Goal: Task Accomplishment & Management: Use online tool/utility

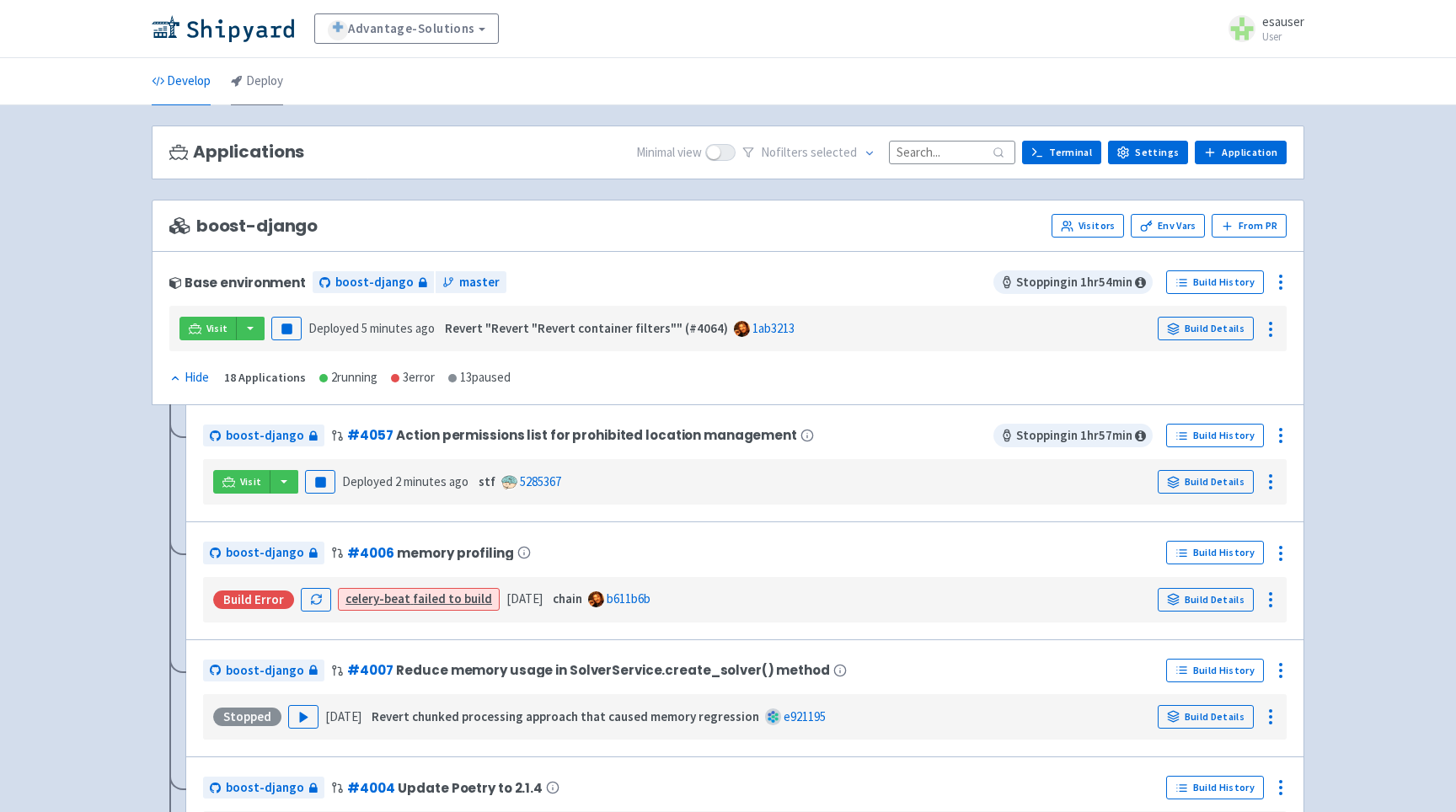
click at [272, 78] on link "Deploy" at bounding box center [257, 82] width 52 height 47
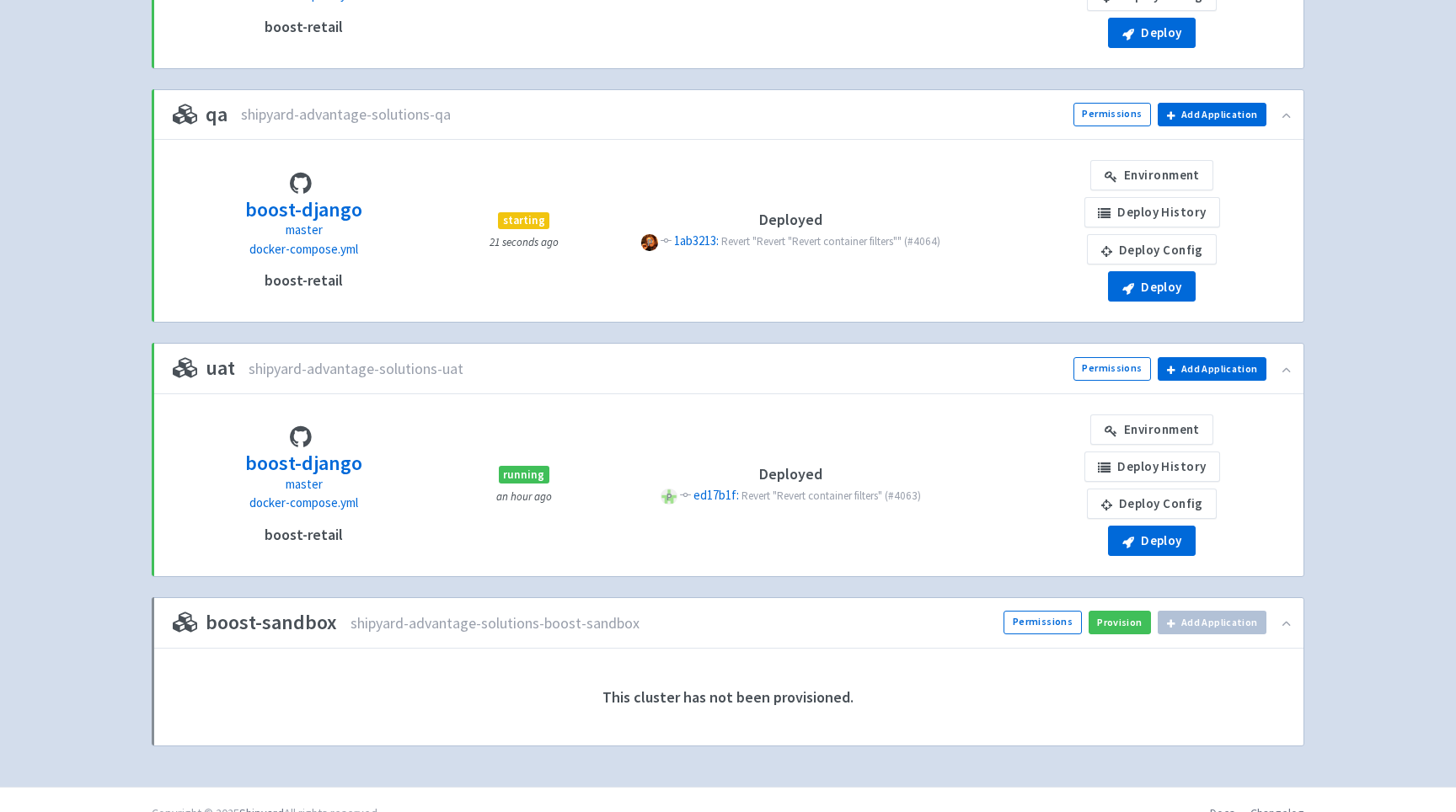
scroll to position [640, 0]
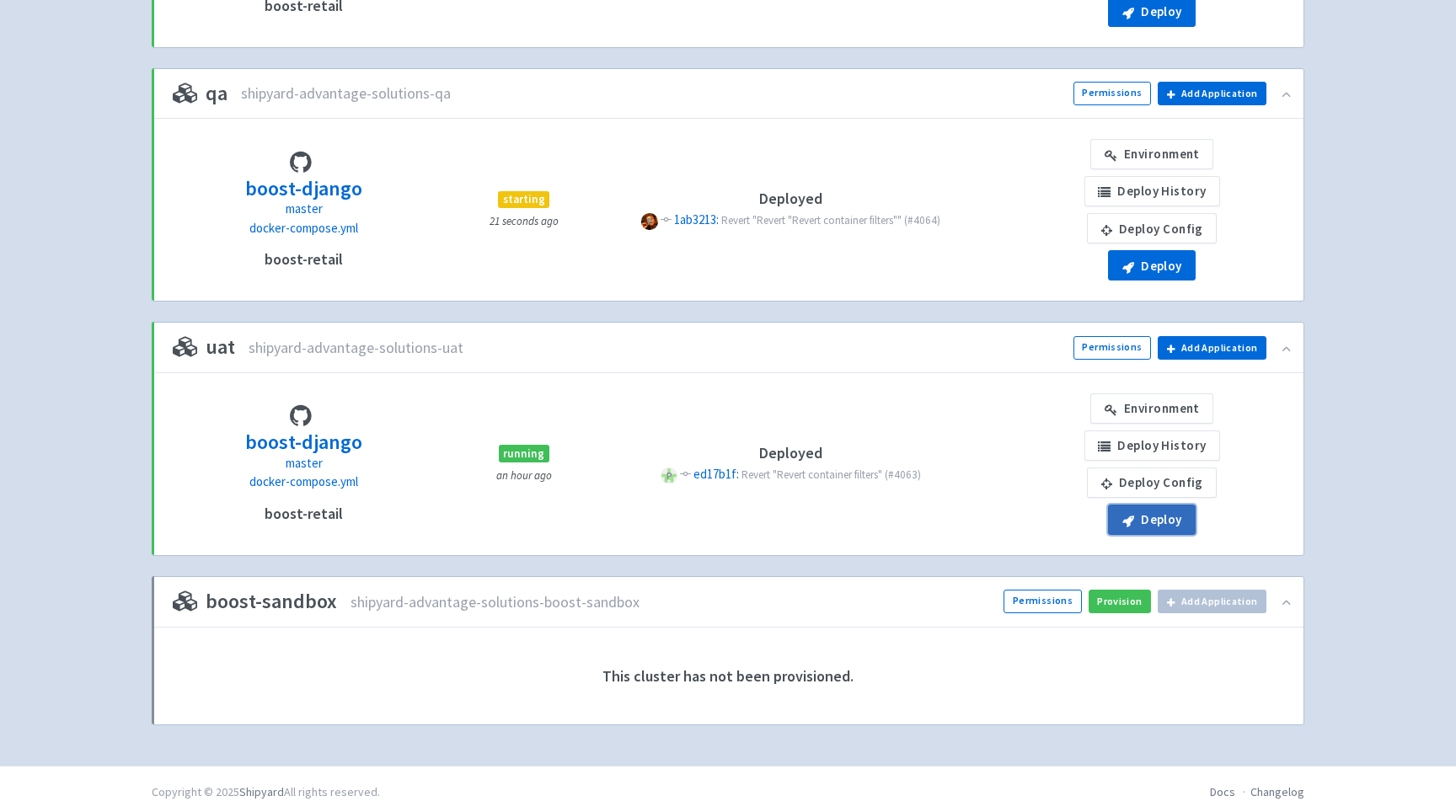
click at [1131, 517] on icon "button" at bounding box center [1128, 521] width 12 height 13
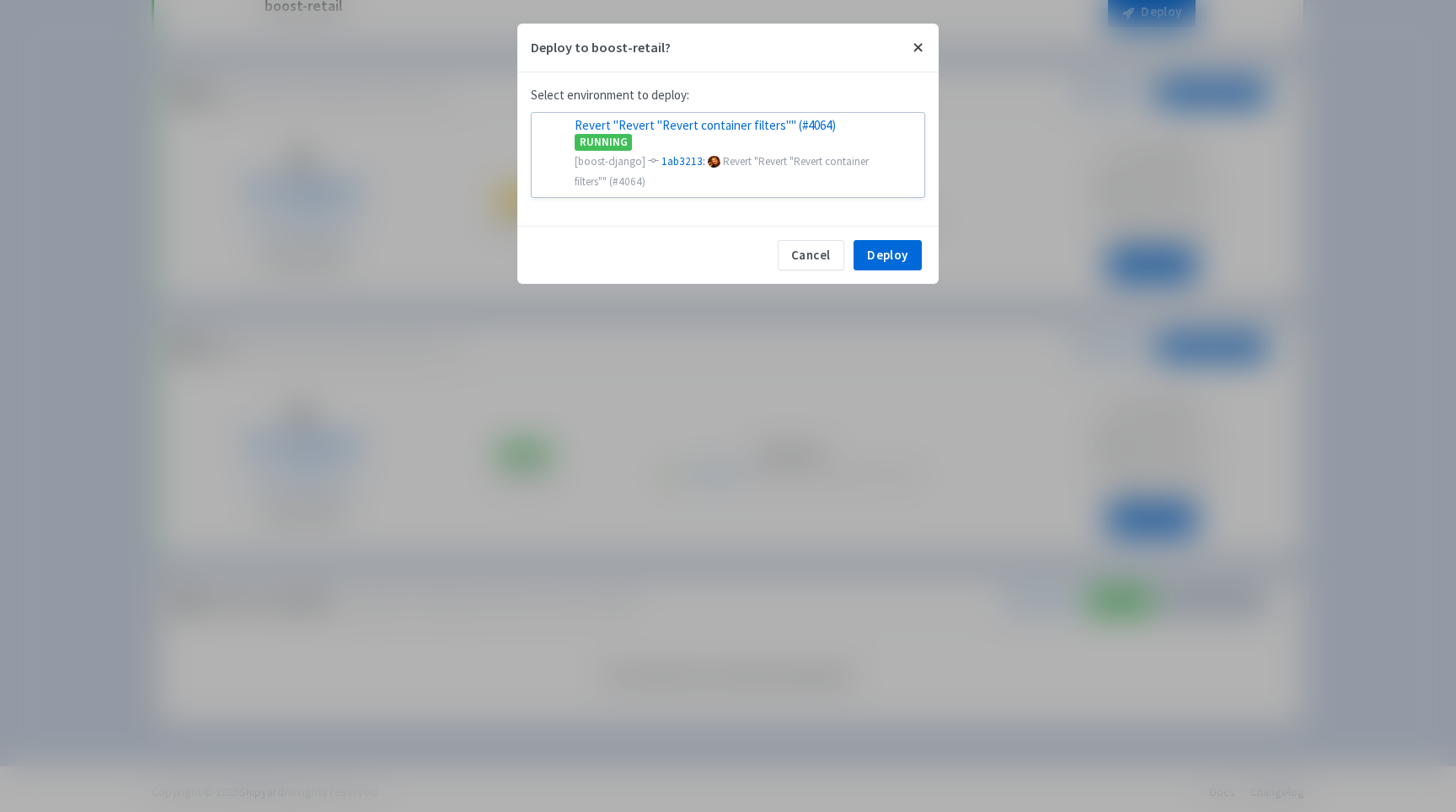
click at [918, 41] on button "Close" at bounding box center [919, 47] width 41 height 48
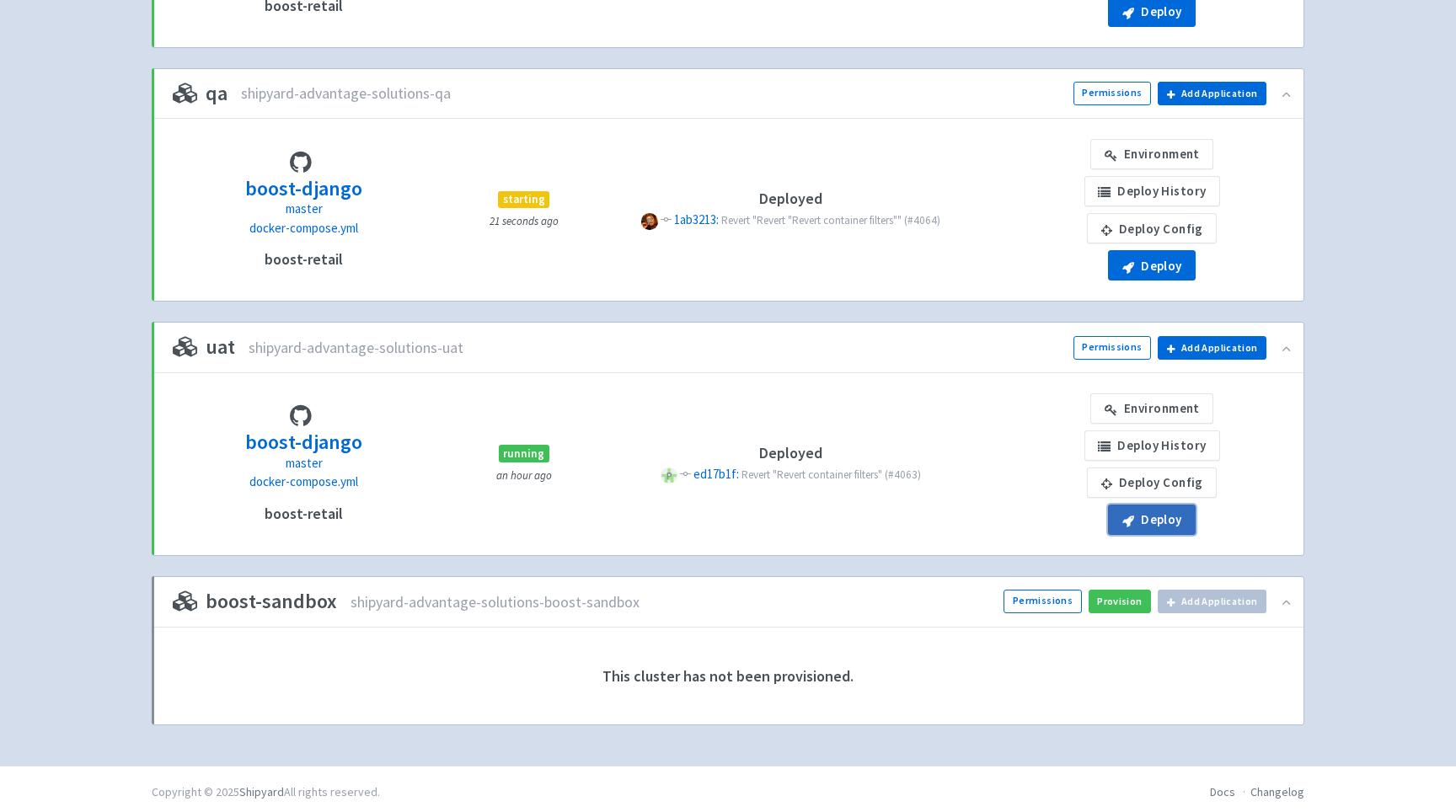
click at [1167, 518] on button "Deploy" at bounding box center [1152, 520] width 88 height 30
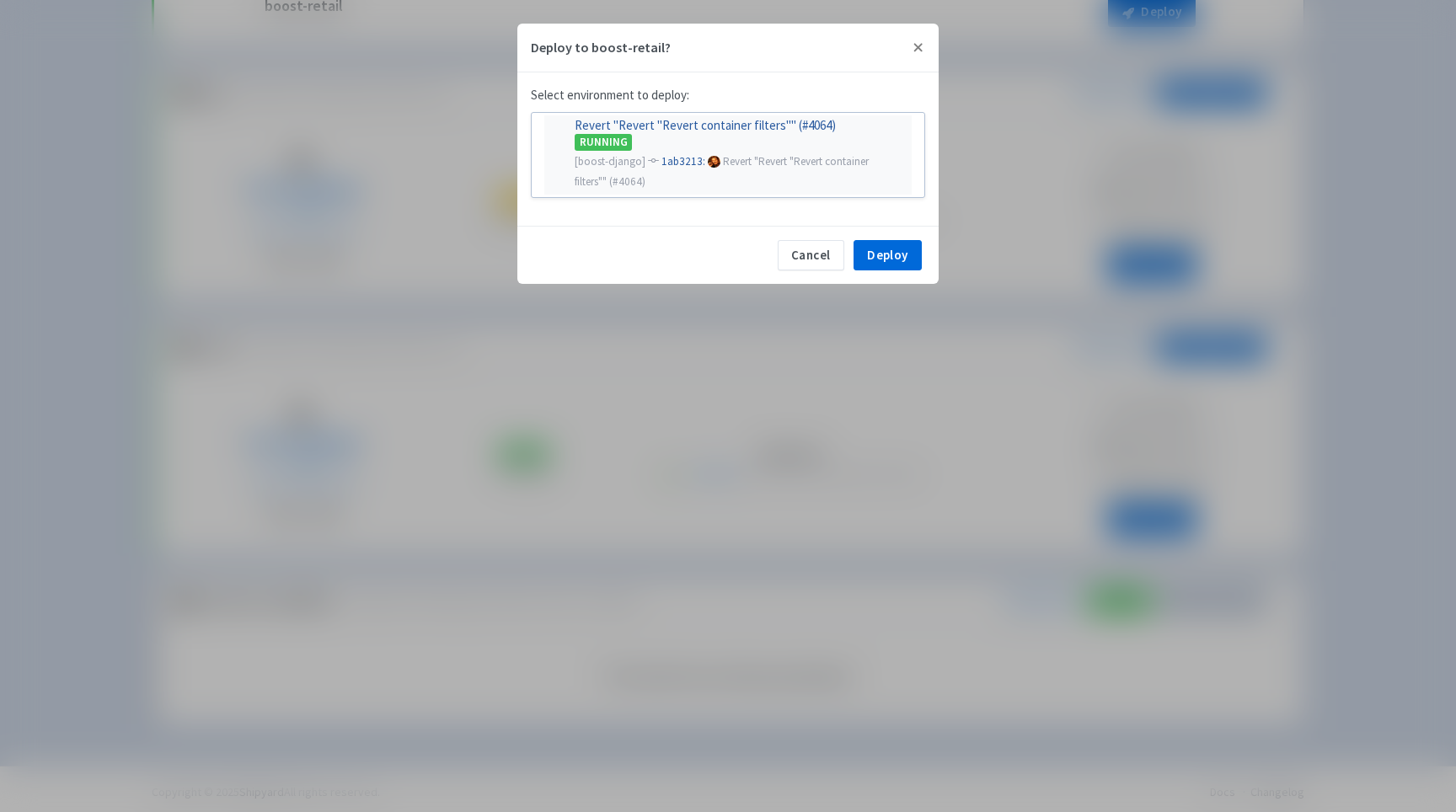
click at [809, 156] on span "Revert "Revert "Revert container filters"" (#4064)" at bounding box center [720, 171] width 293 height 35
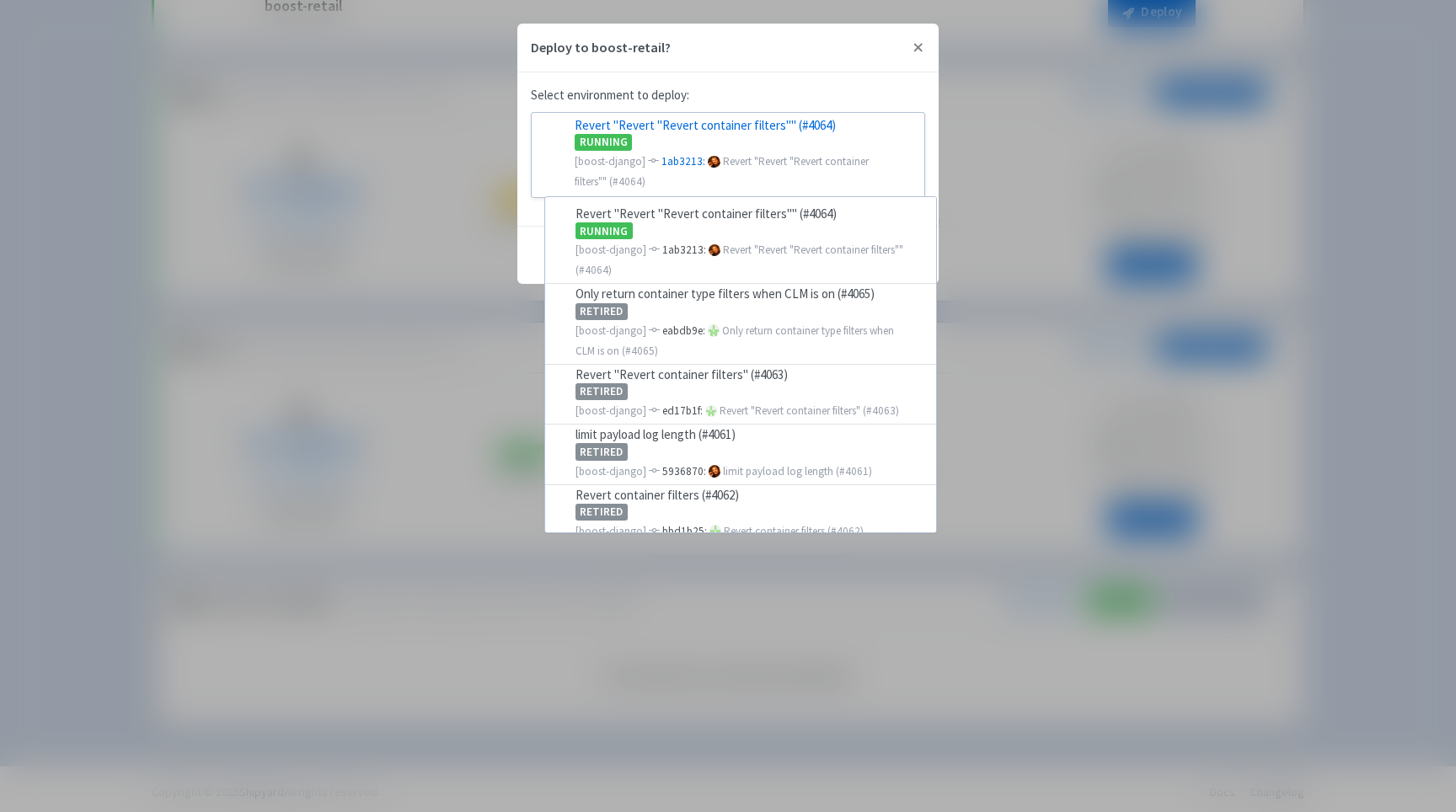
click at [801, 76] on div "Select environment to deploy: Revert "Revert "Revert container filters"" (#4064…" at bounding box center [728, 149] width 421 height 154
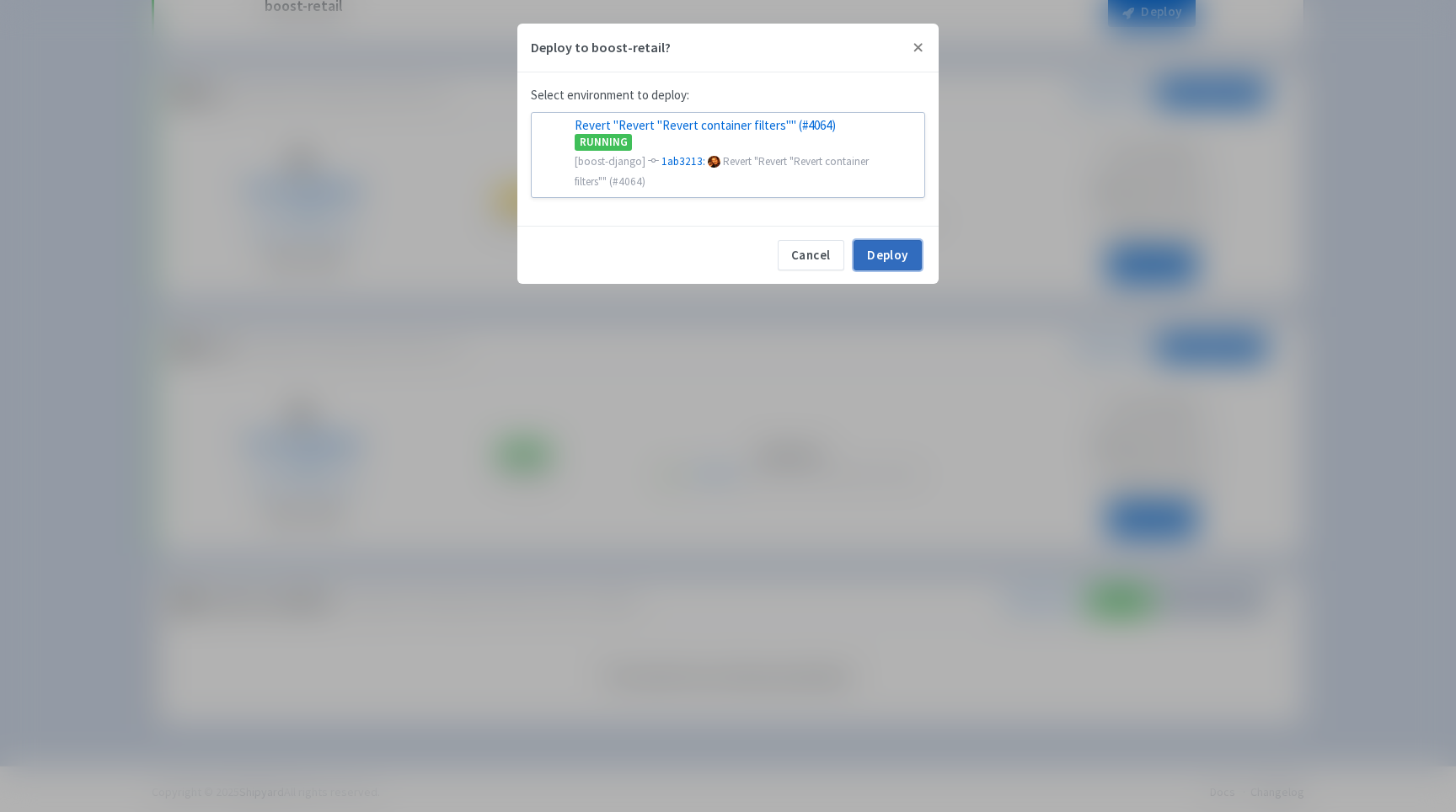
click at [881, 249] on button "Deploy" at bounding box center [888, 255] width 68 height 30
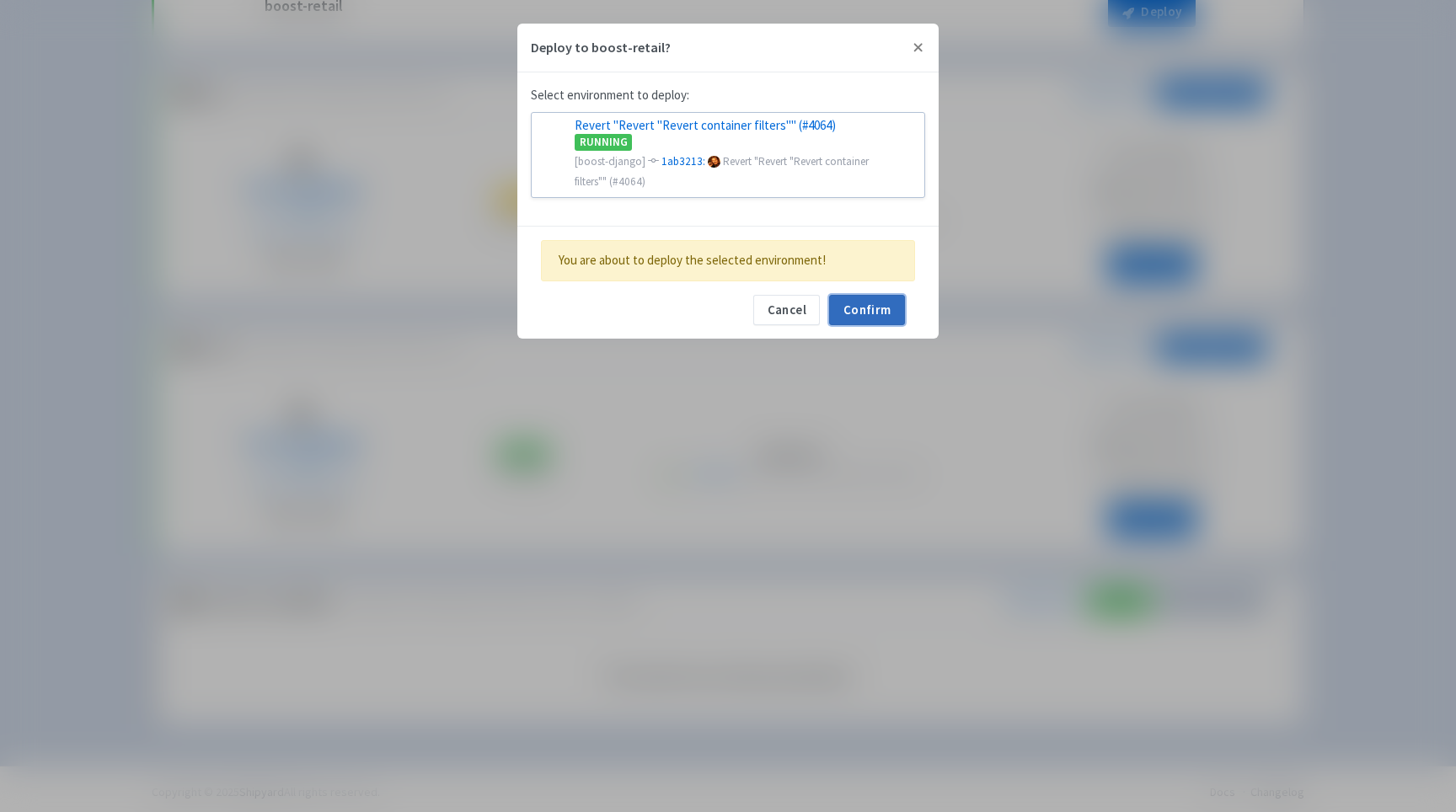
click at [877, 303] on button "Confirm" at bounding box center [867, 310] width 76 height 30
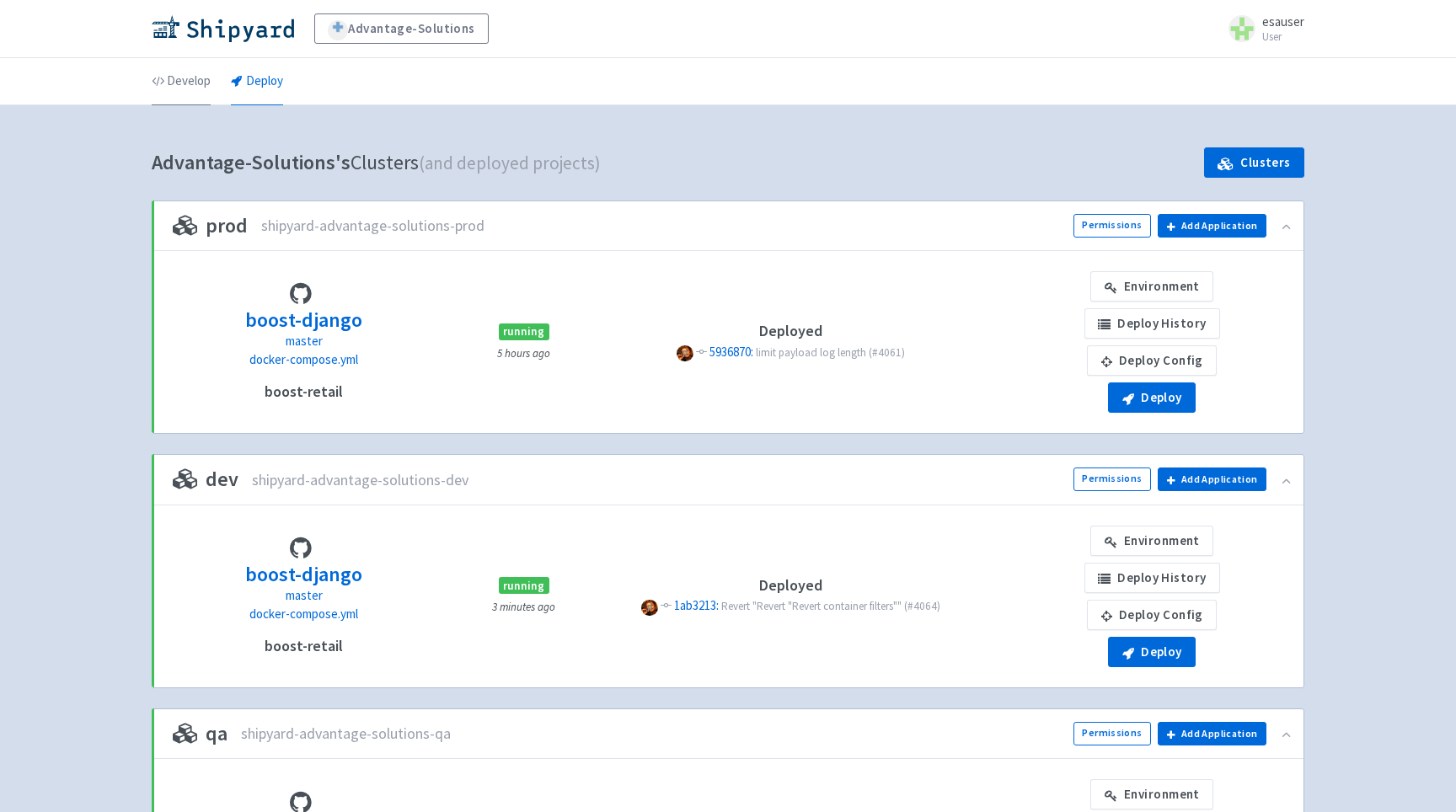
click at [193, 86] on link "Develop" at bounding box center [182, 82] width 59 height 47
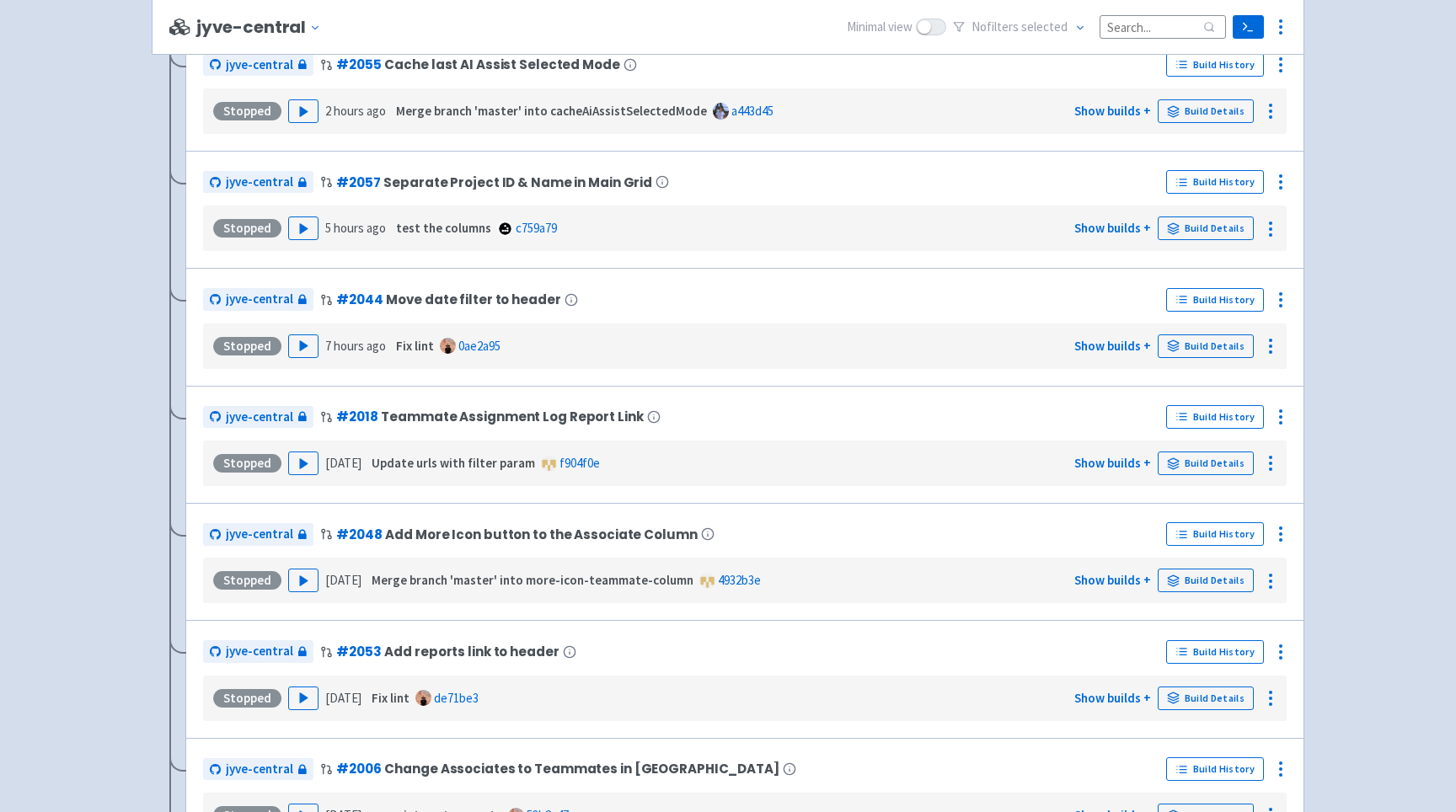
scroll to position [4047, 0]
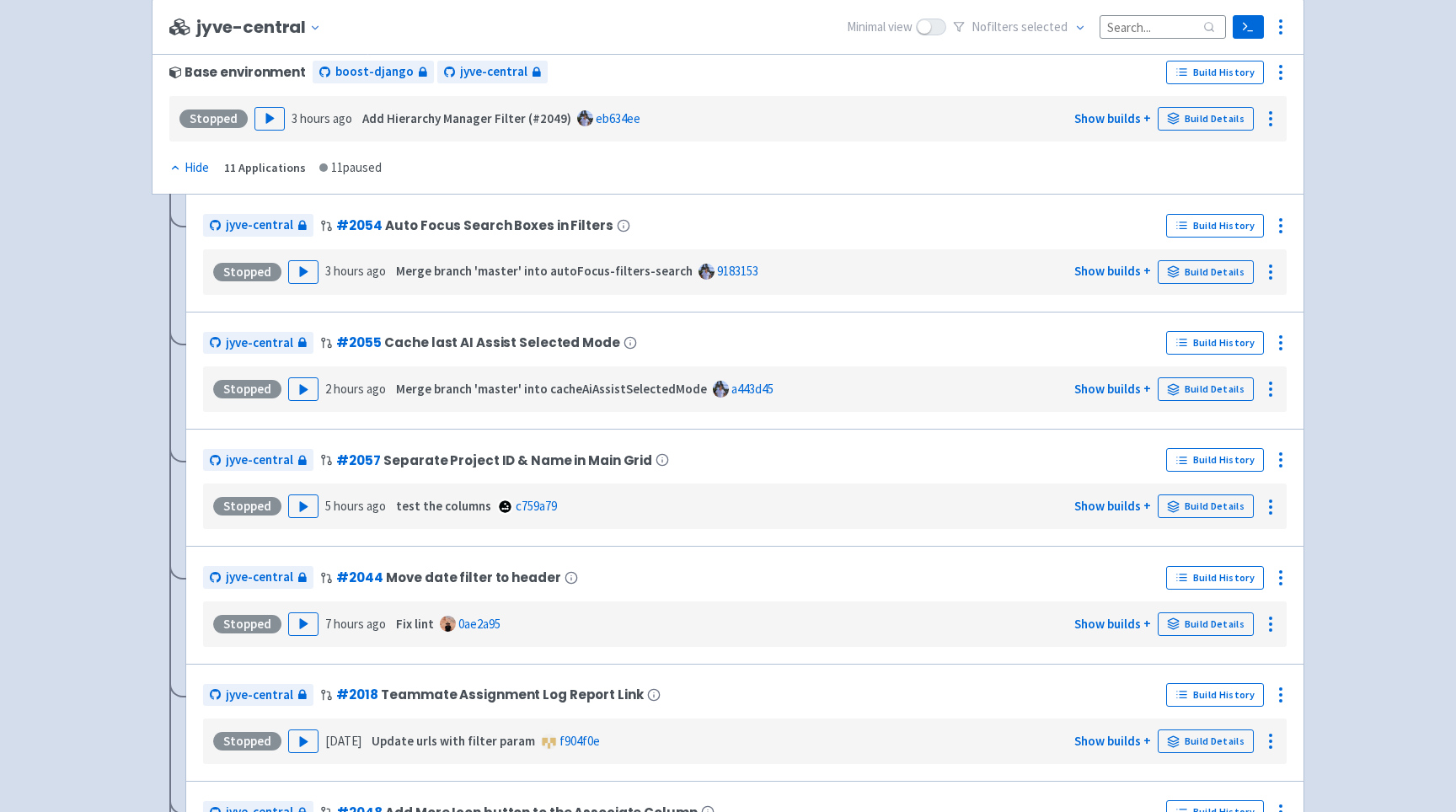
scroll to position [3720, 0]
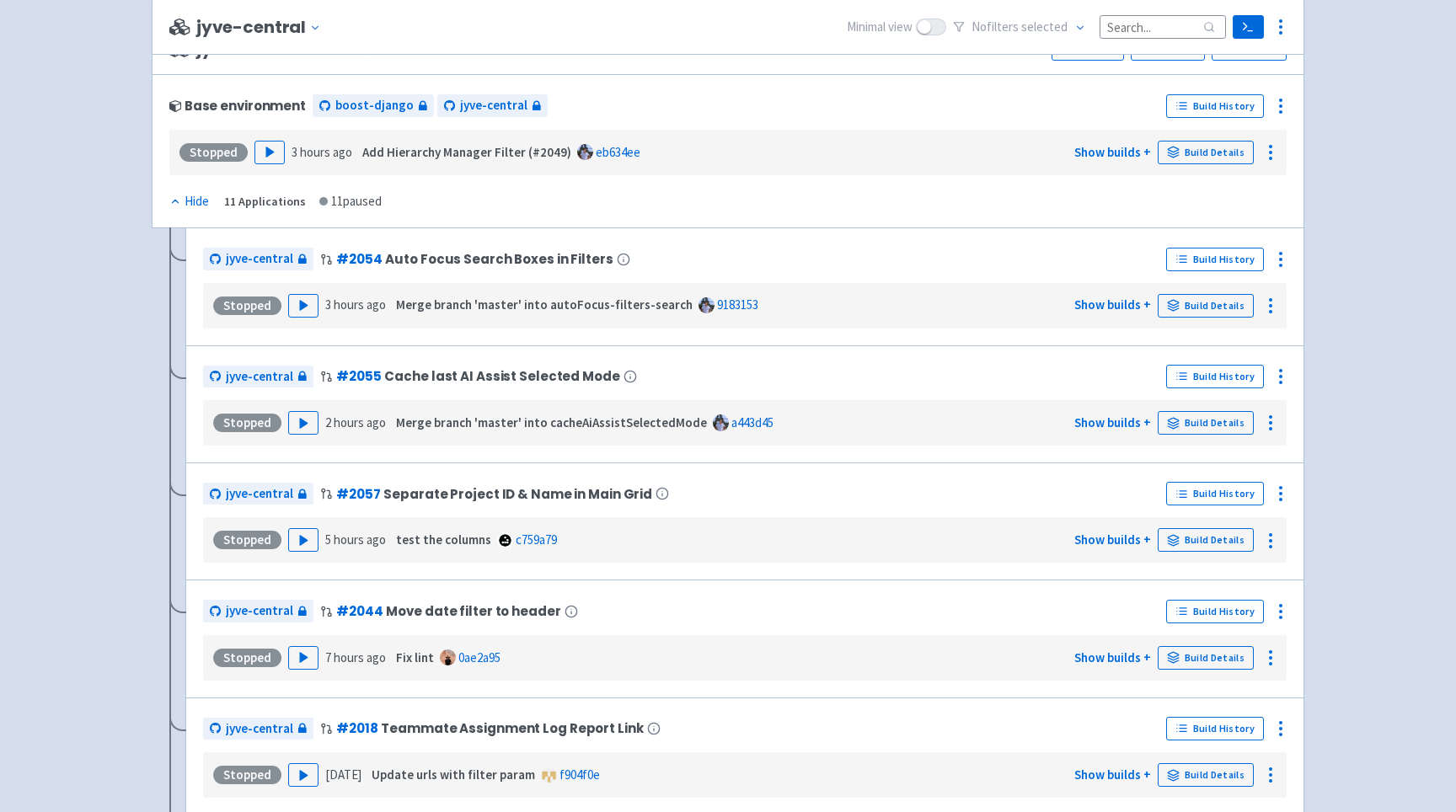
scroll to position [3673, 0]
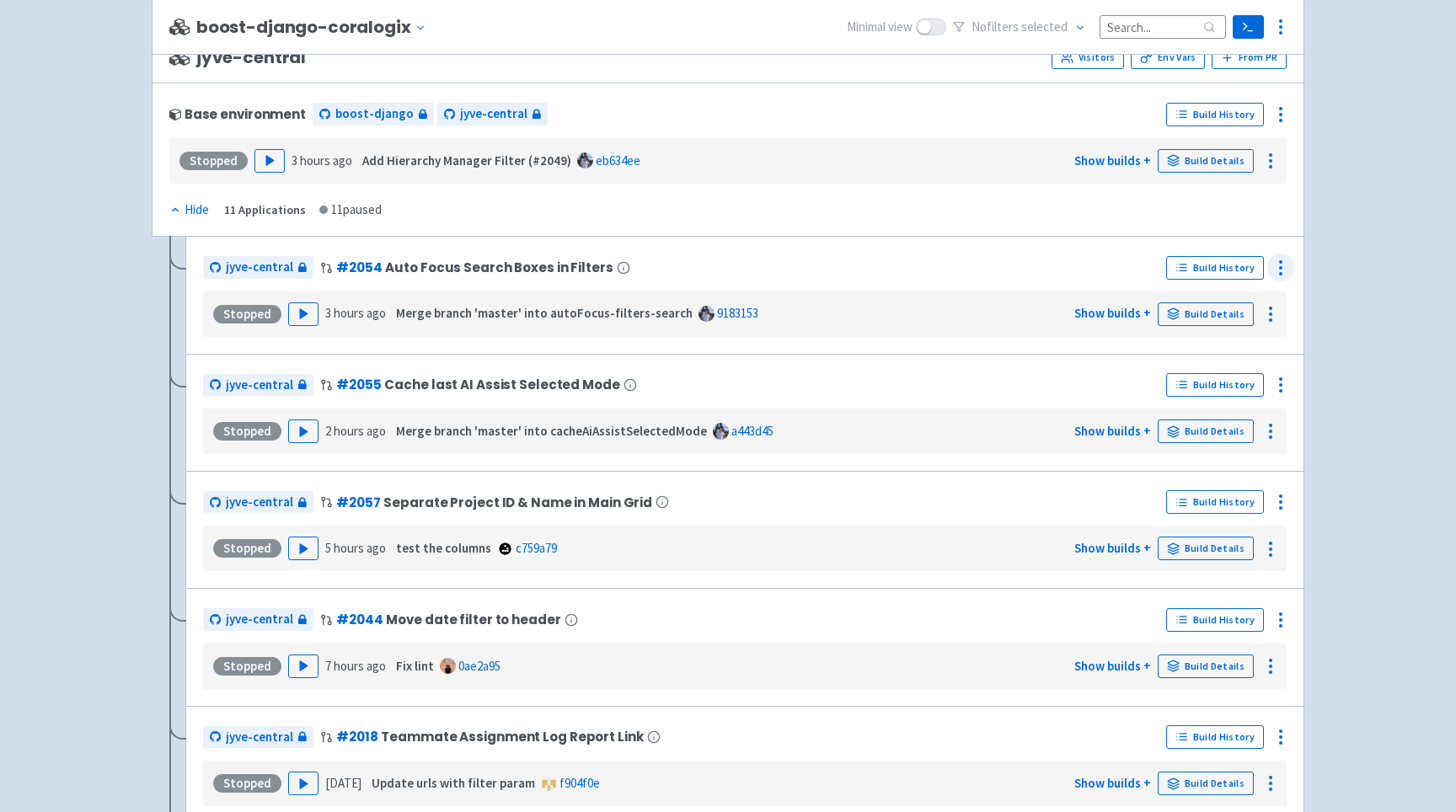
click at [1283, 278] on icon at bounding box center [1281, 268] width 20 height 20
click at [1222, 435] on span "Rebuild" at bounding box center [1217, 426] width 112 height 24
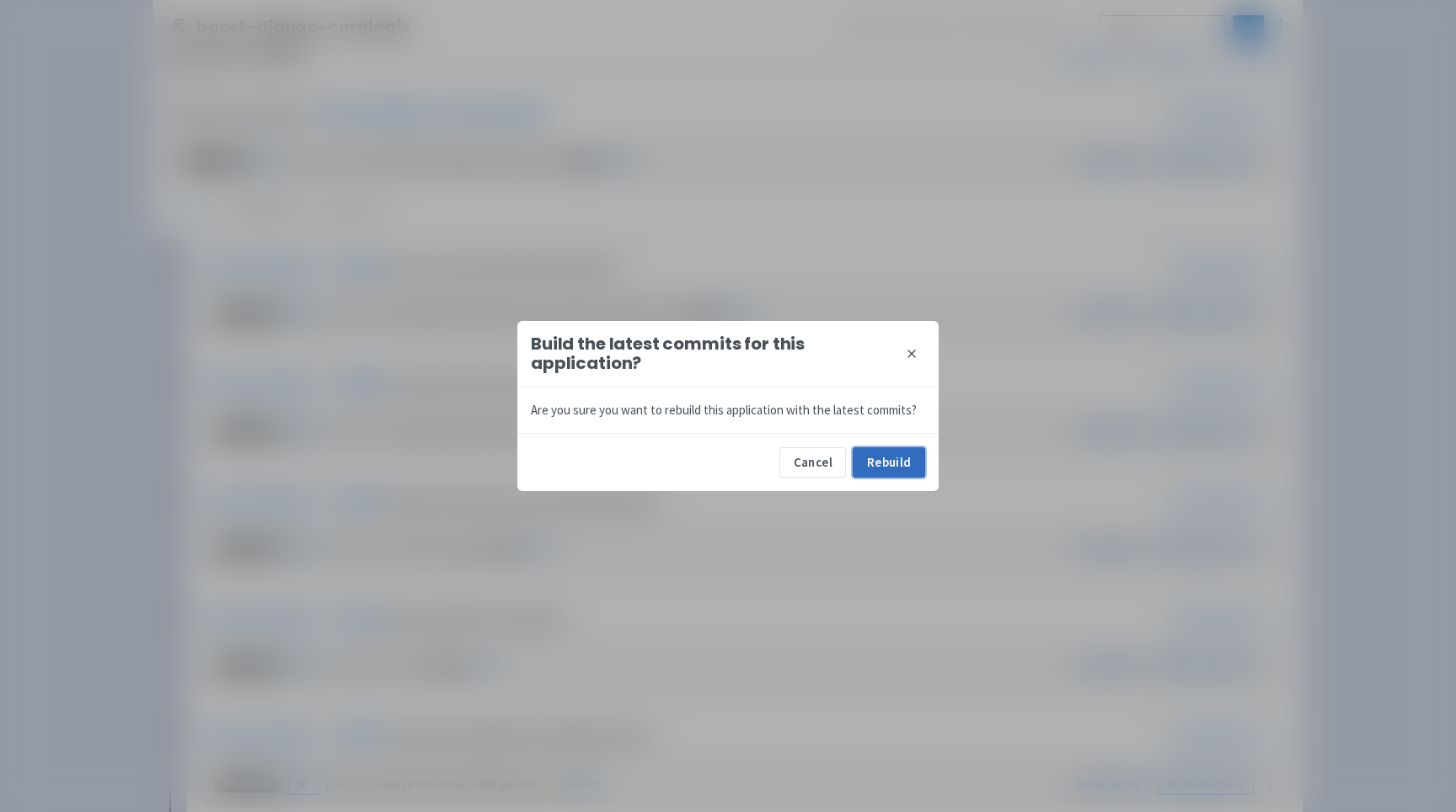
click at [877, 457] on button "Rebuild" at bounding box center [889, 463] width 73 height 30
click at [905, 353] on icon at bounding box center [912, 354] width 14 height 14
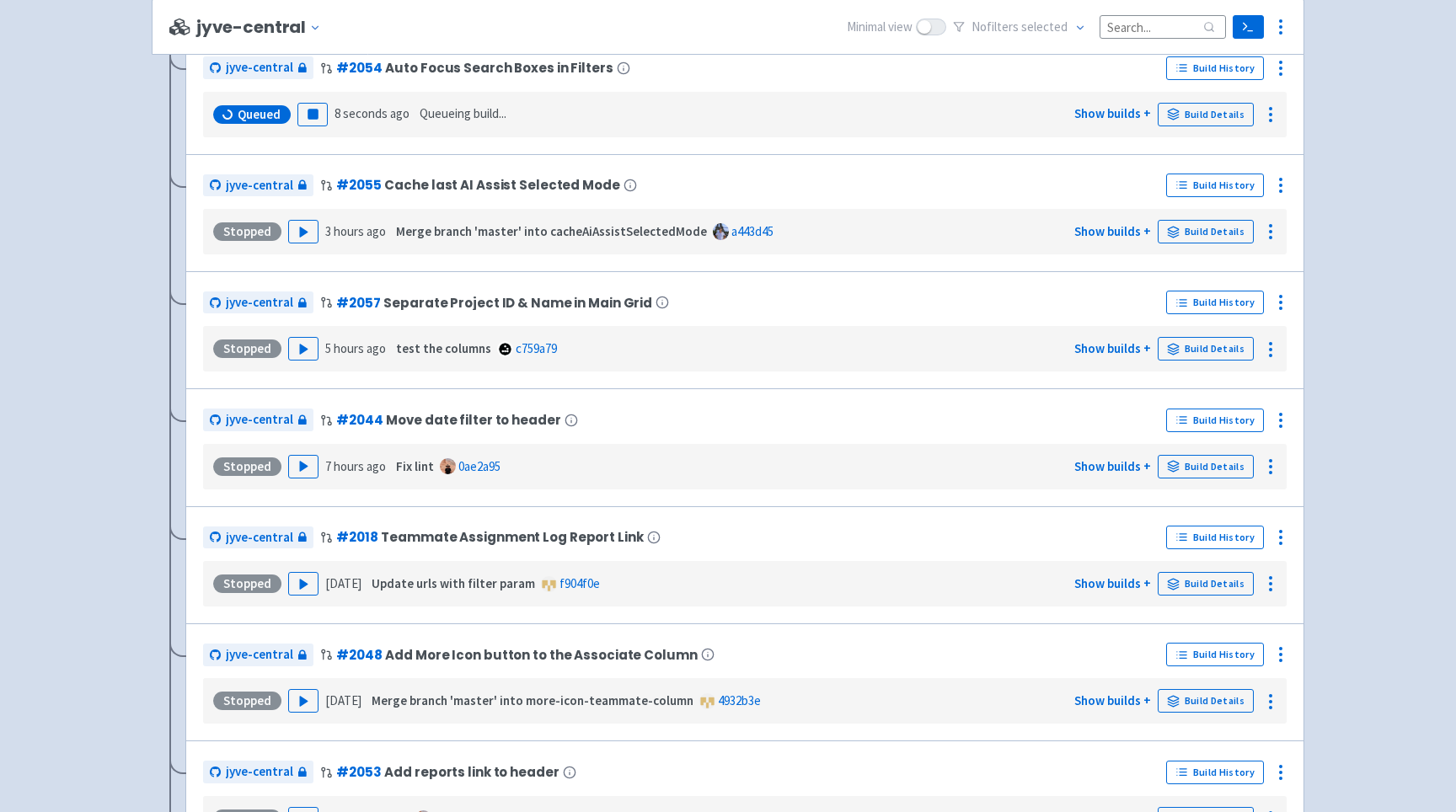
scroll to position [3879, 0]
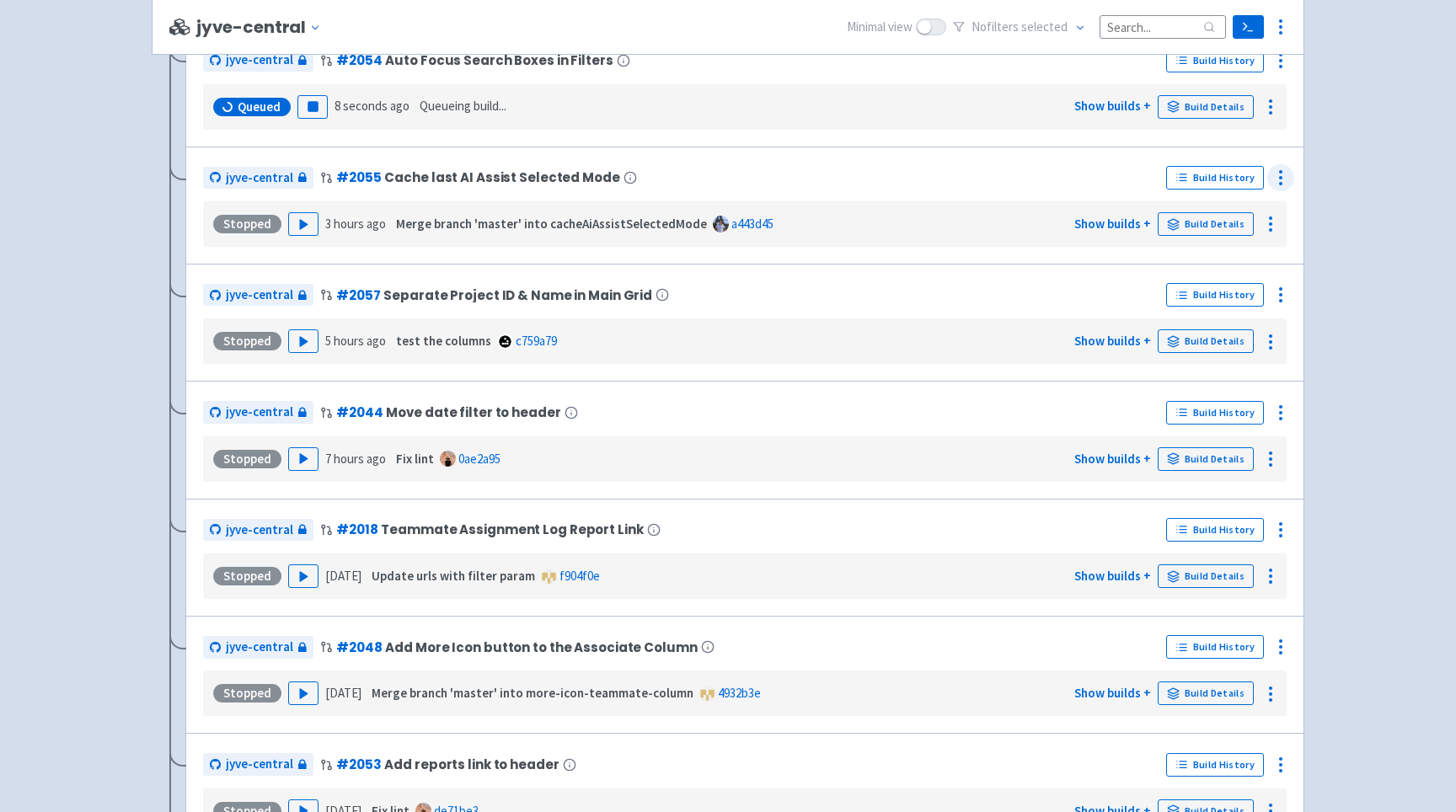
click at [1274, 187] on icon at bounding box center [1281, 178] width 20 height 20
click at [1221, 348] on span "Rebuild" at bounding box center [1217, 336] width 112 height 24
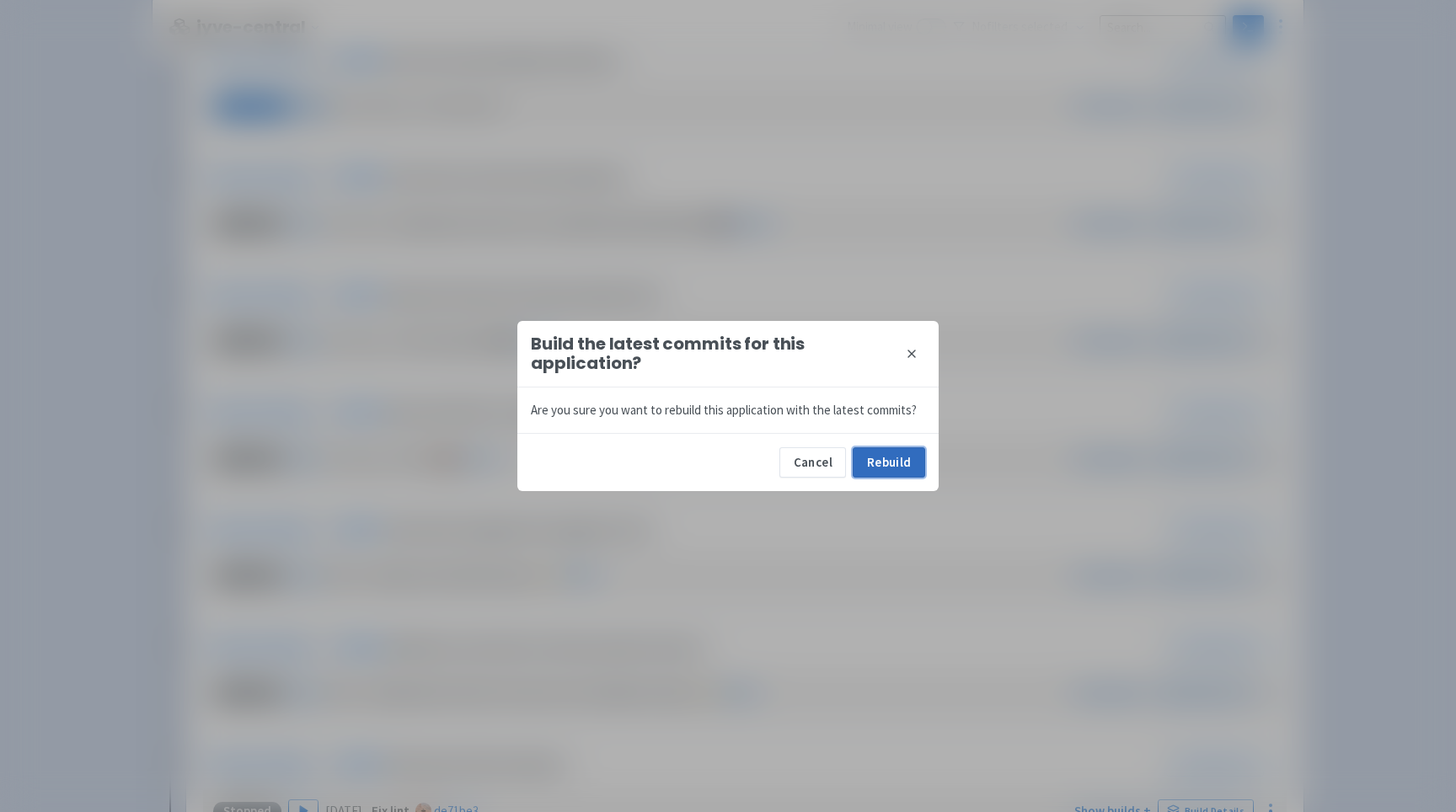
click at [862, 460] on button "Rebuild" at bounding box center [889, 463] width 73 height 30
click at [915, 345] on button "close" at bounding box center [912, 354] width 27 height 27
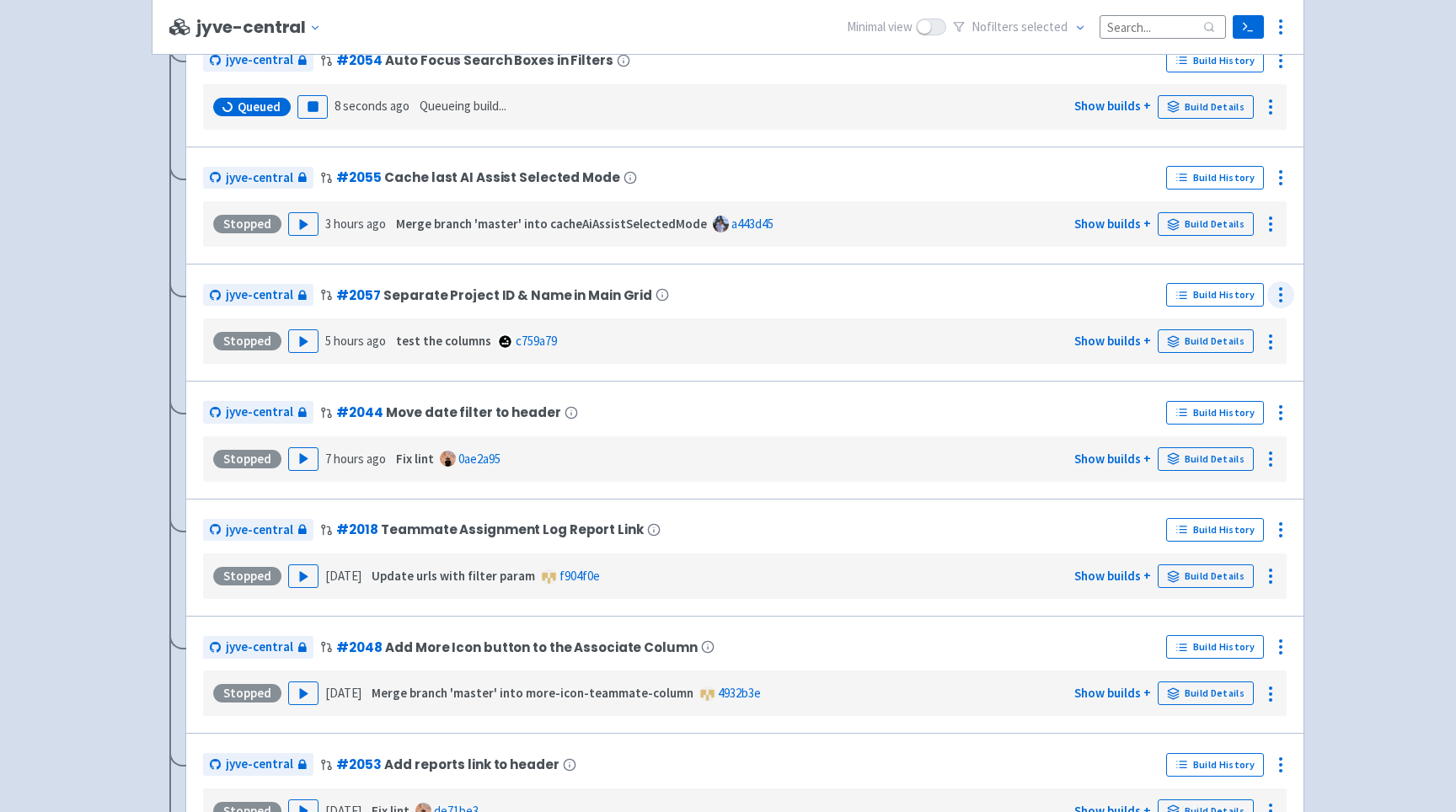
click at [1287, 305] on icon at bounding box center [1281, 295] width 20 height 20
click at [1212, 459] on span "Rebuild" at bounding box center [1217, 454] width 112 height 24
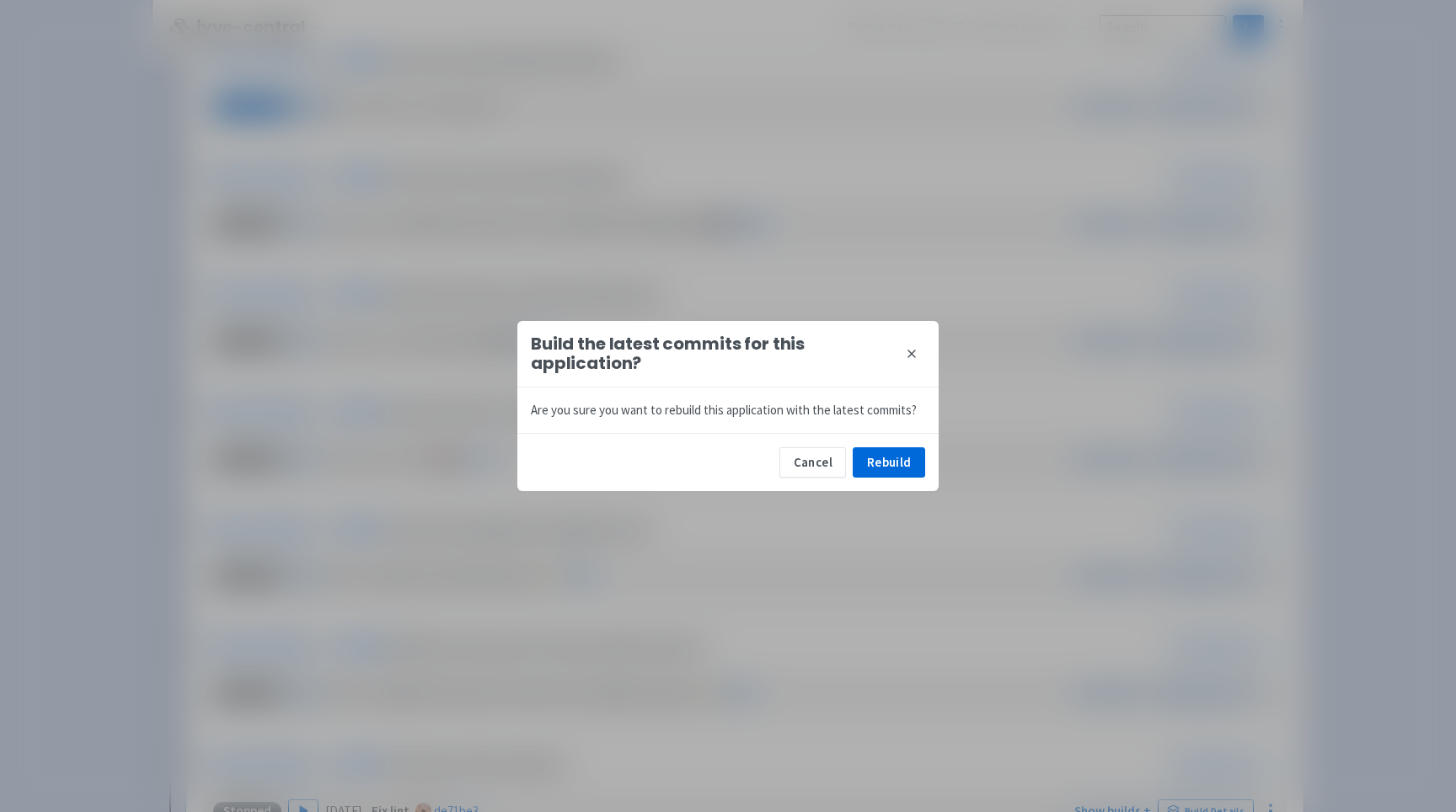
click at [913, 345] on button "close" at bounding box center [912, 354] width 27 height 27
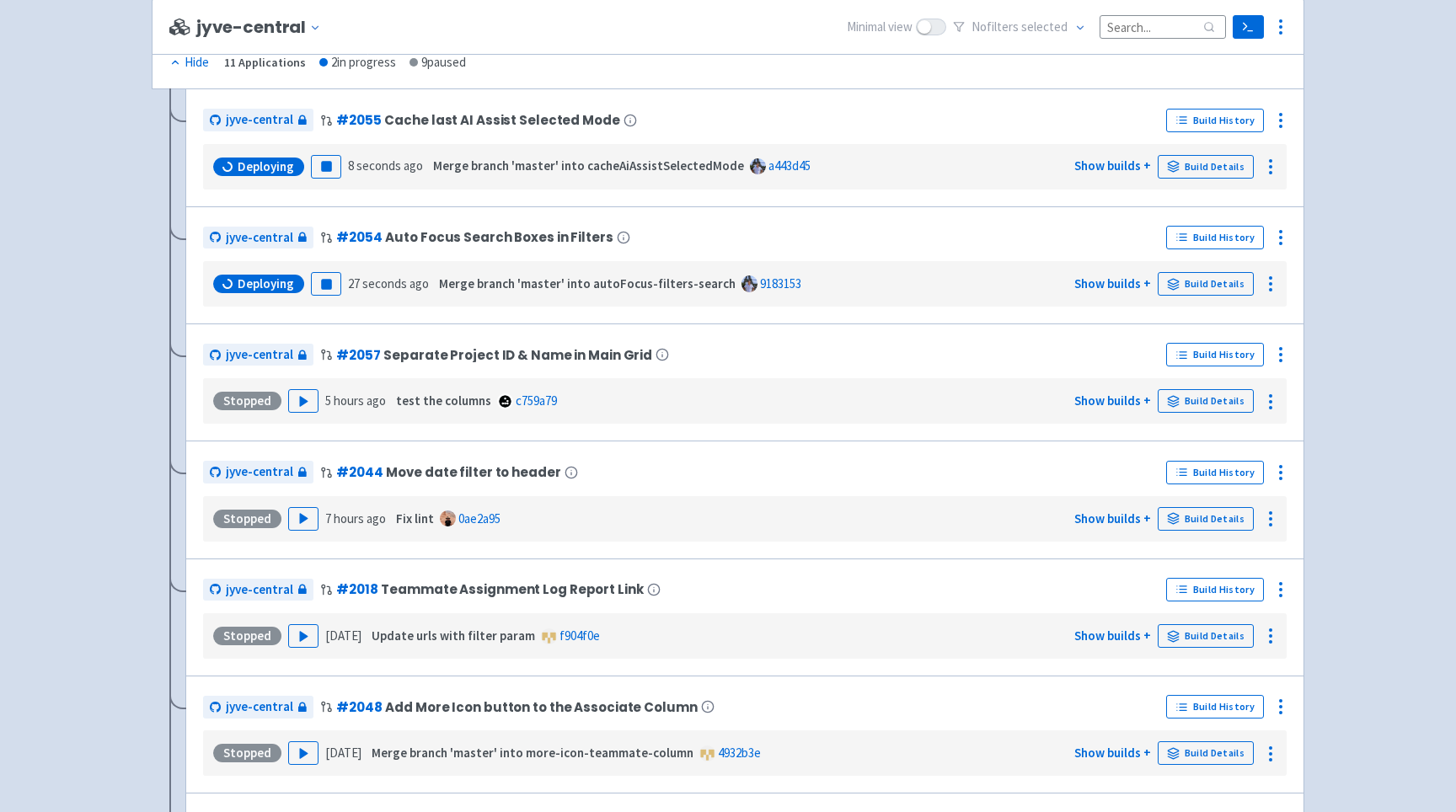
scroll to position [3829, 0]
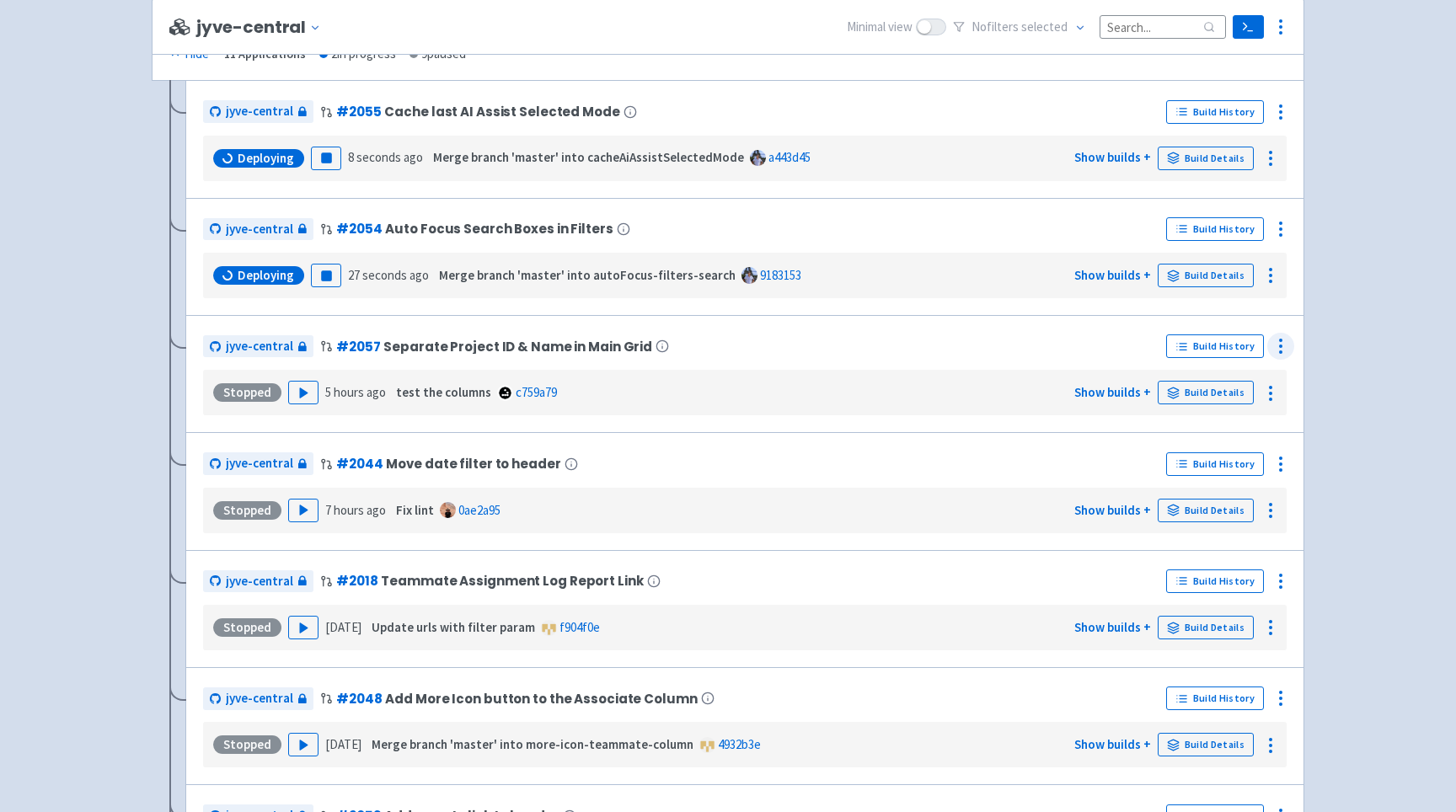
click at [1280, 341] on circle at bounding box center [1281, 340] width 2 height 2
click at [1206, 506] on span "Rebuild" at bounding box center [1217, 506] width 112 height 24
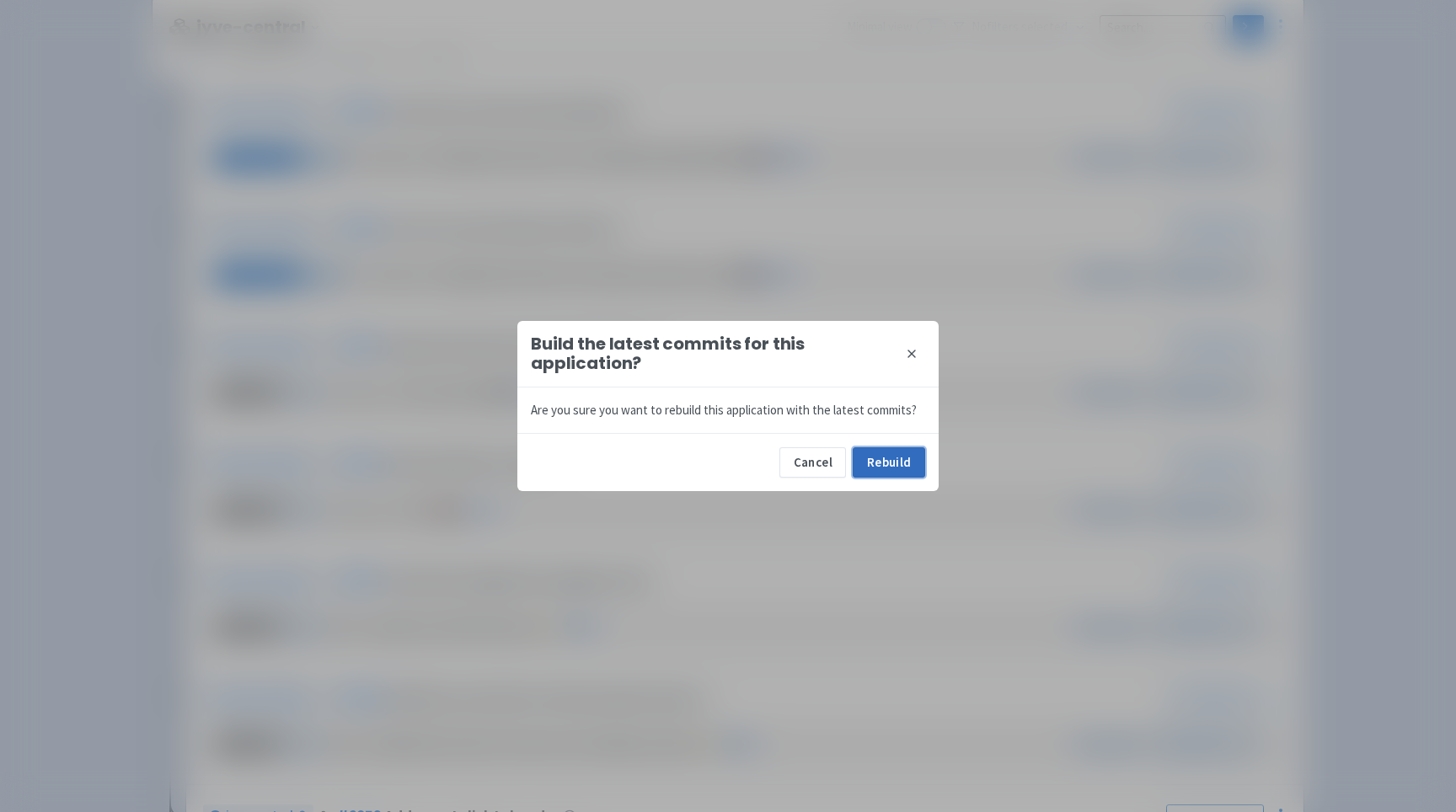
click at [867, 454] on button "Rebuild" at bounding box center [889, 463] width 73 height 30
click at [926, 360] on div "Build the latest commits for this application? close" at bounding box center [728, 354] width 421 height 67
click at [890, 351] on div "Build the latest commits for this application?" at bounding box center [711, 354] width 361 height 39
click at [912, 351] on icon at bounding box center [912, 354] width 14 height 14
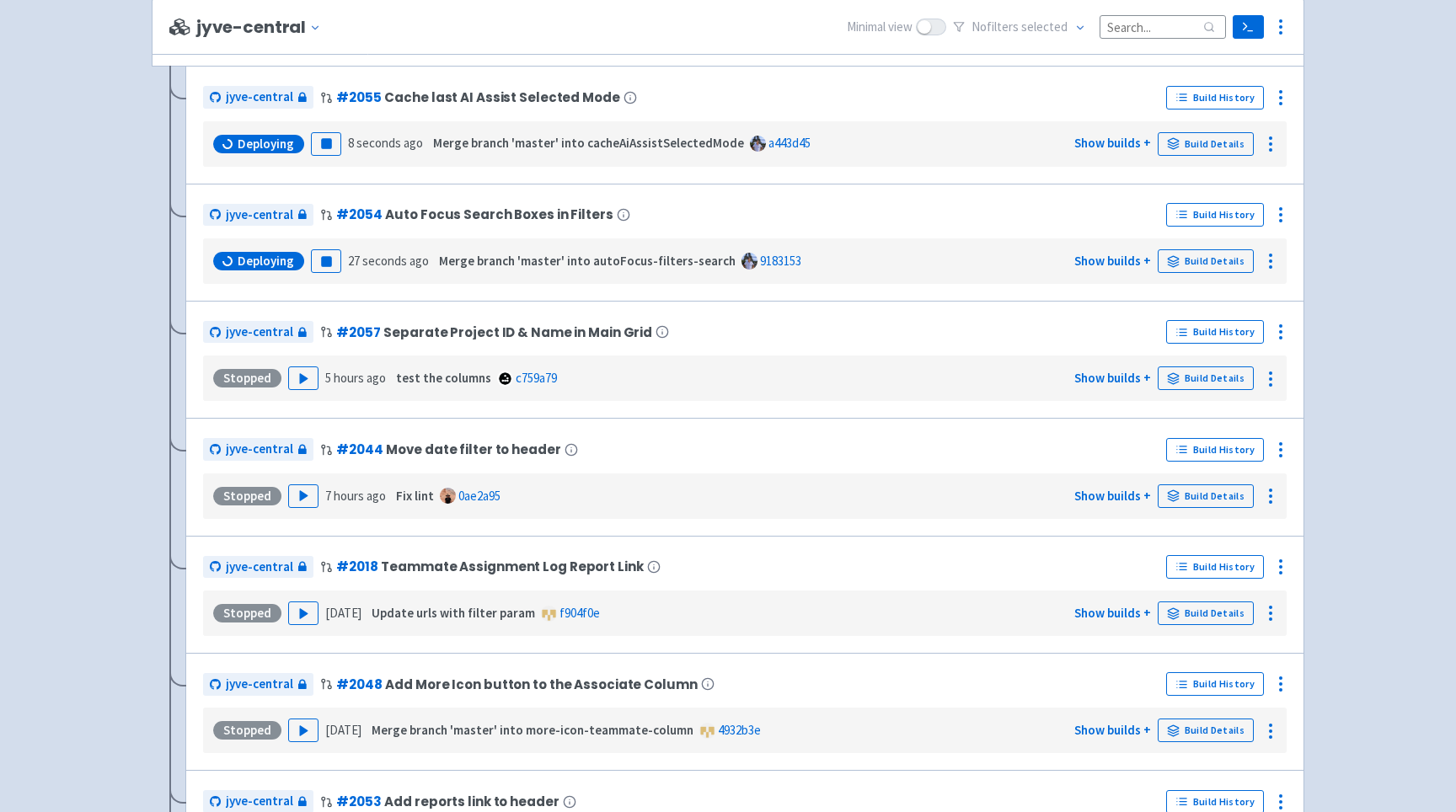
scroll to position [3863, 0]
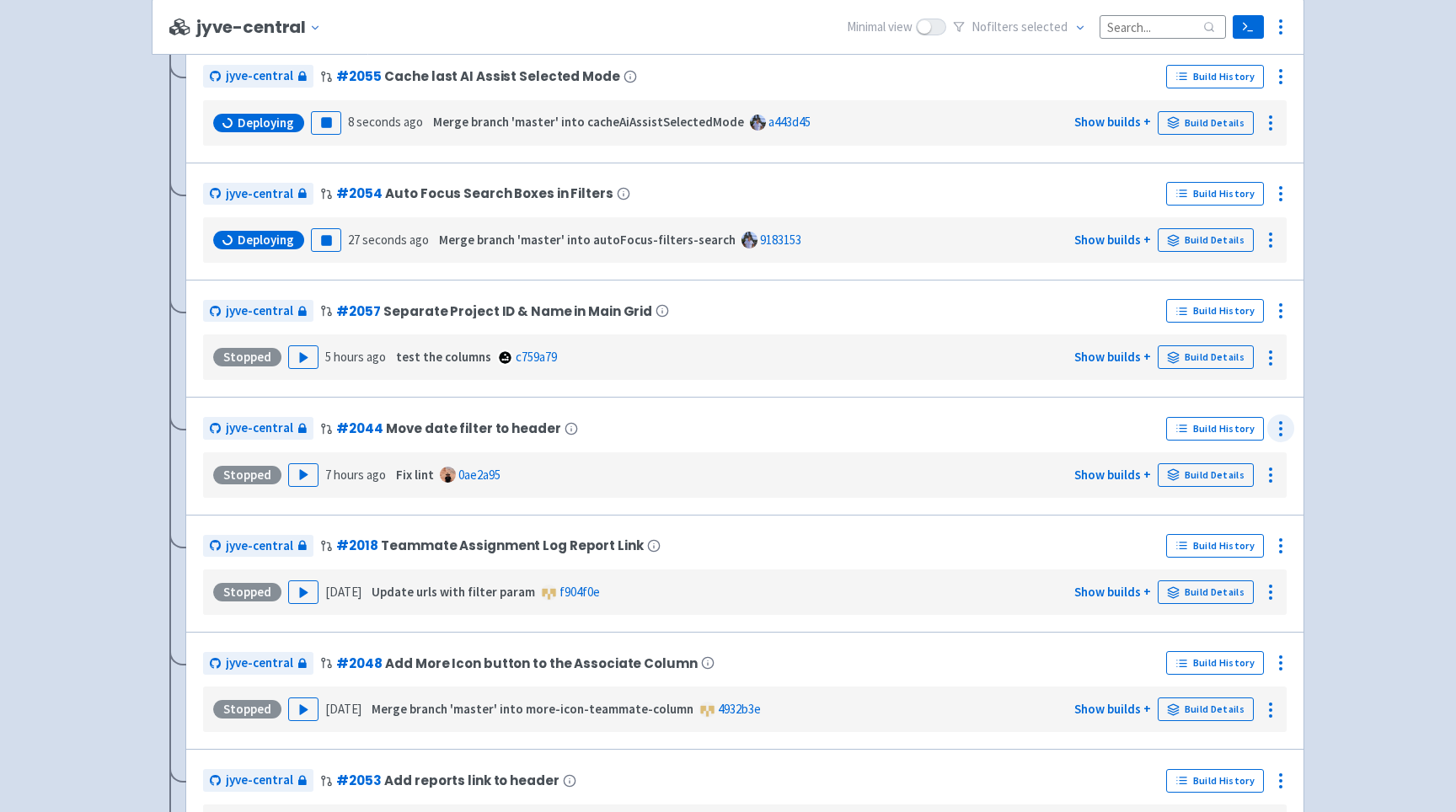
click at [1279, 435] on icon at bounding box center [1281, 429] width 20 height 20
click at [1213, 597] on span "Rebuild" at bounding box center [1217, 587] width 112 height 24
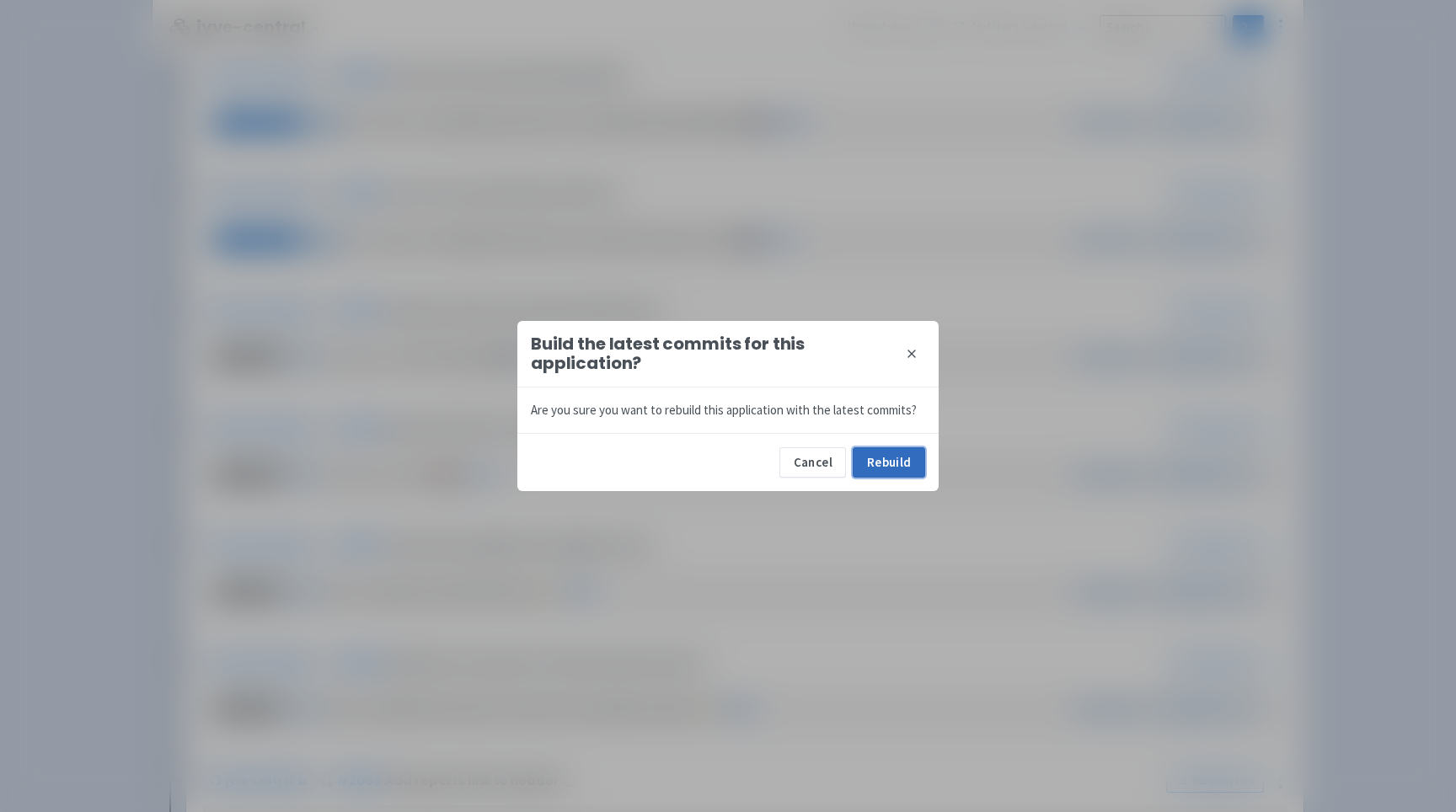
click at [922, 463] on button "Rebuild" at bounding box center [889, 463] width 73 height 30
click at [911, 349] on icon at bounding box center [912, 354] width 14 height 14
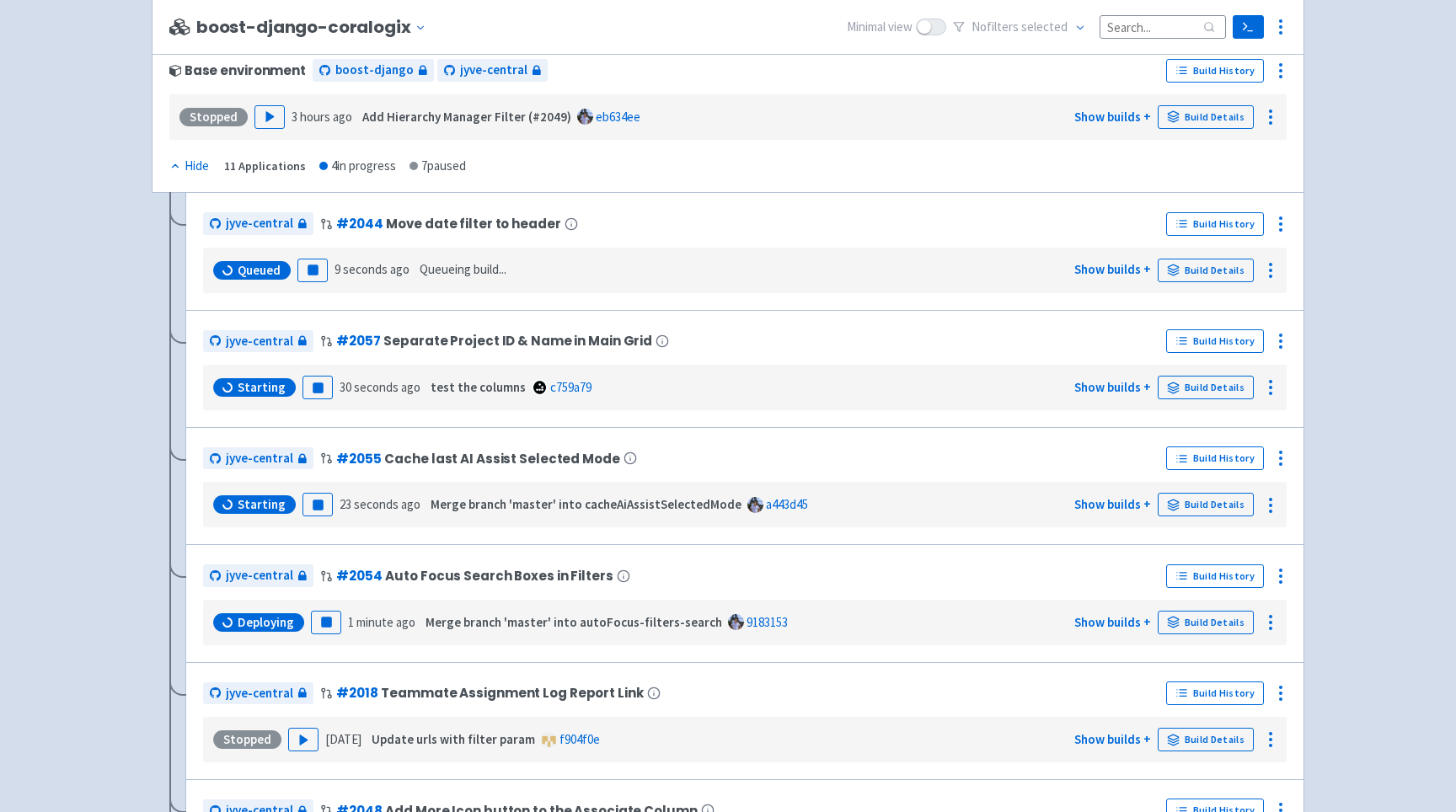
scroll to position [3722, 0]
